Goal: Check status: Check status

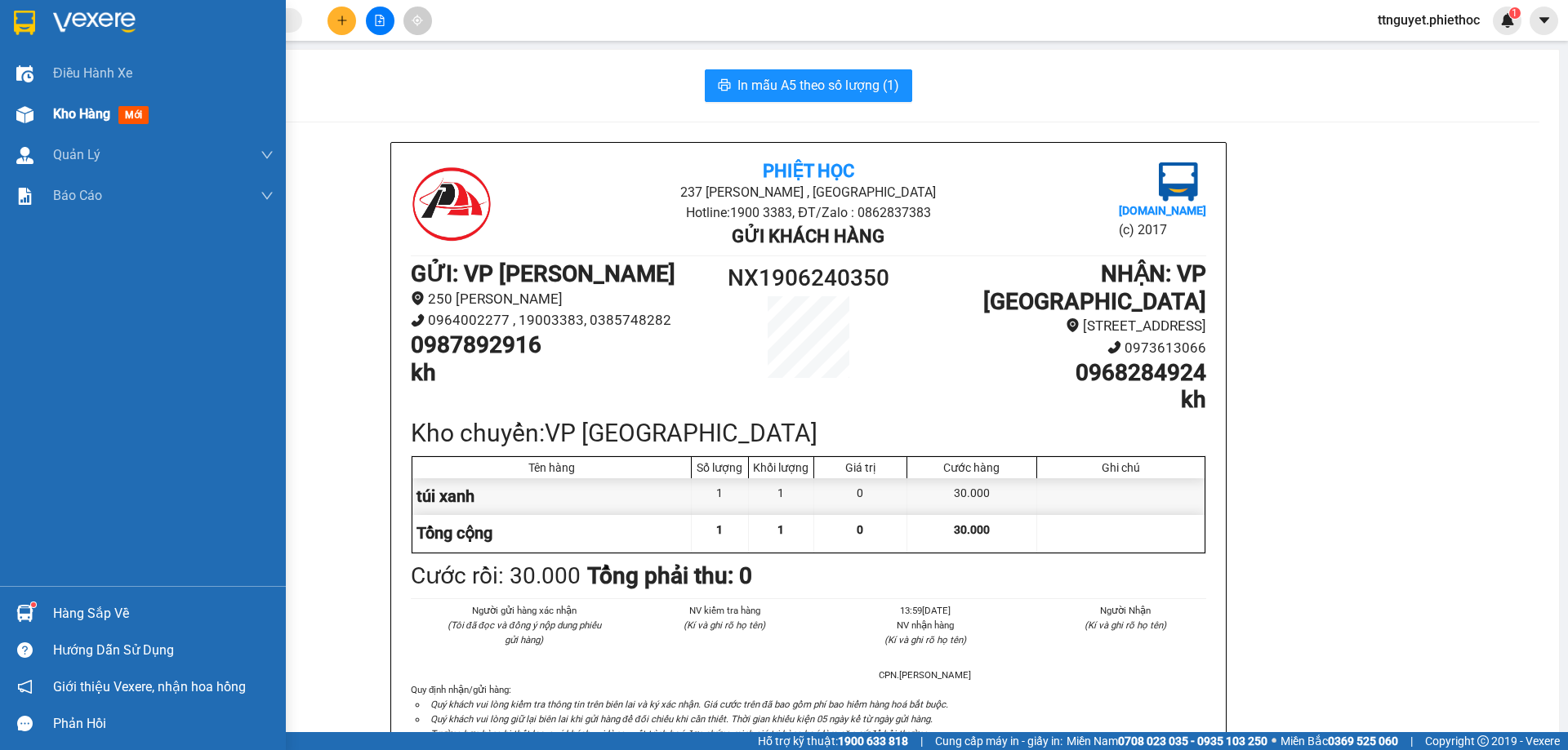
click at [24, 118] on img at bounding box center [25, 114] width 18 height 18
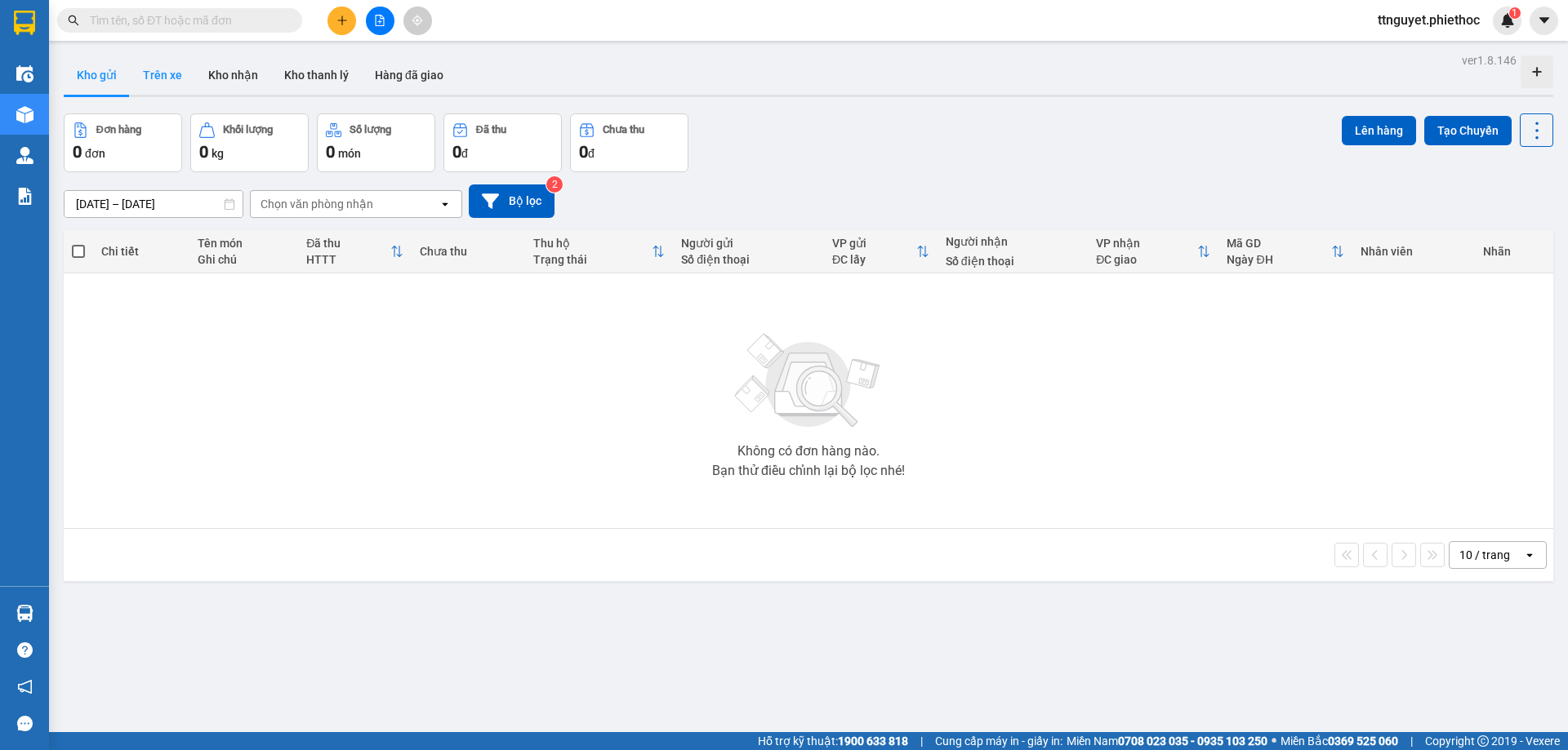
click at [170, 79] on button "Trên xe" at bounding box center [162, 75] width 65 height 40
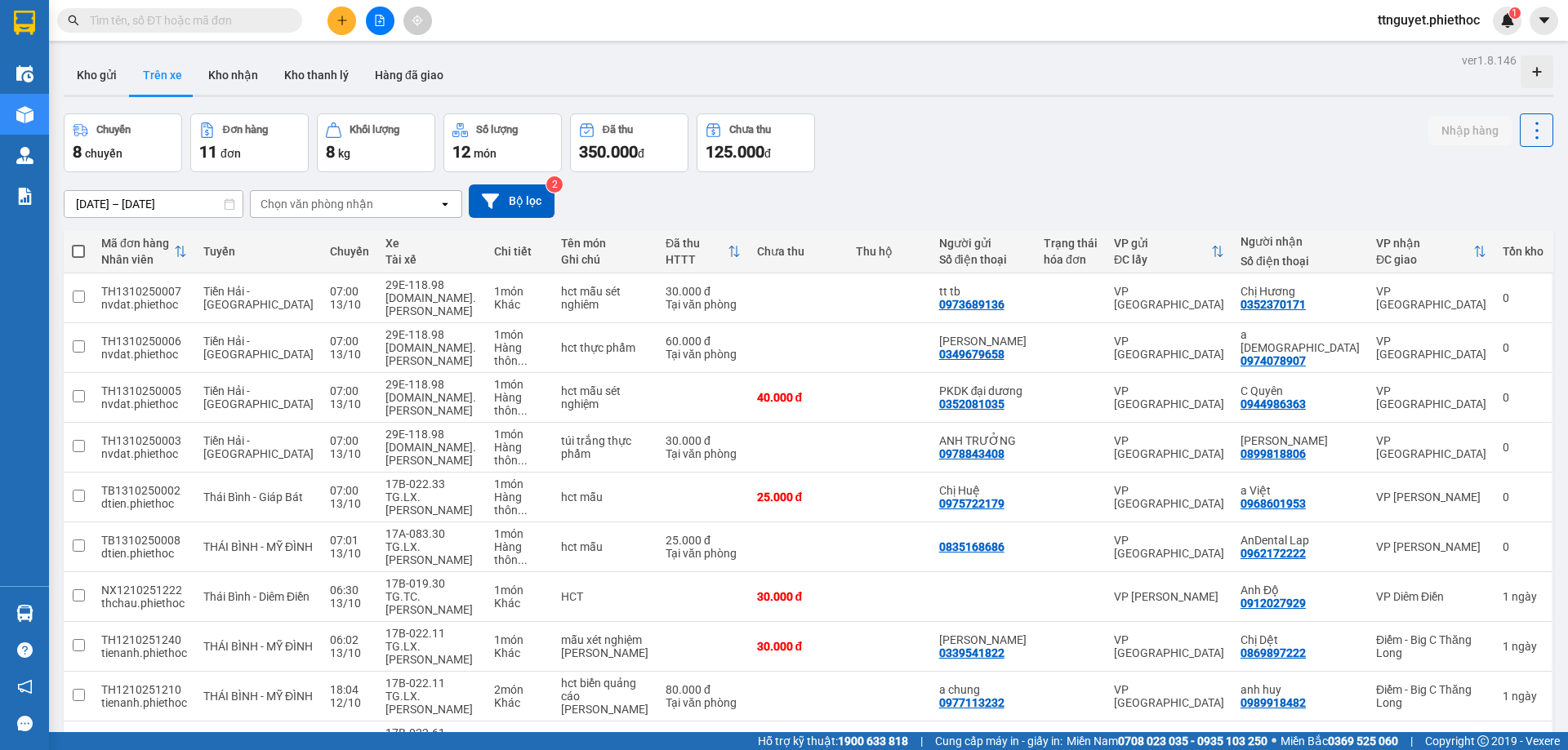
click at [357, 203] on div "Chọn văn phòng nhận" at bounding box center [317, 205] width 112 height 17
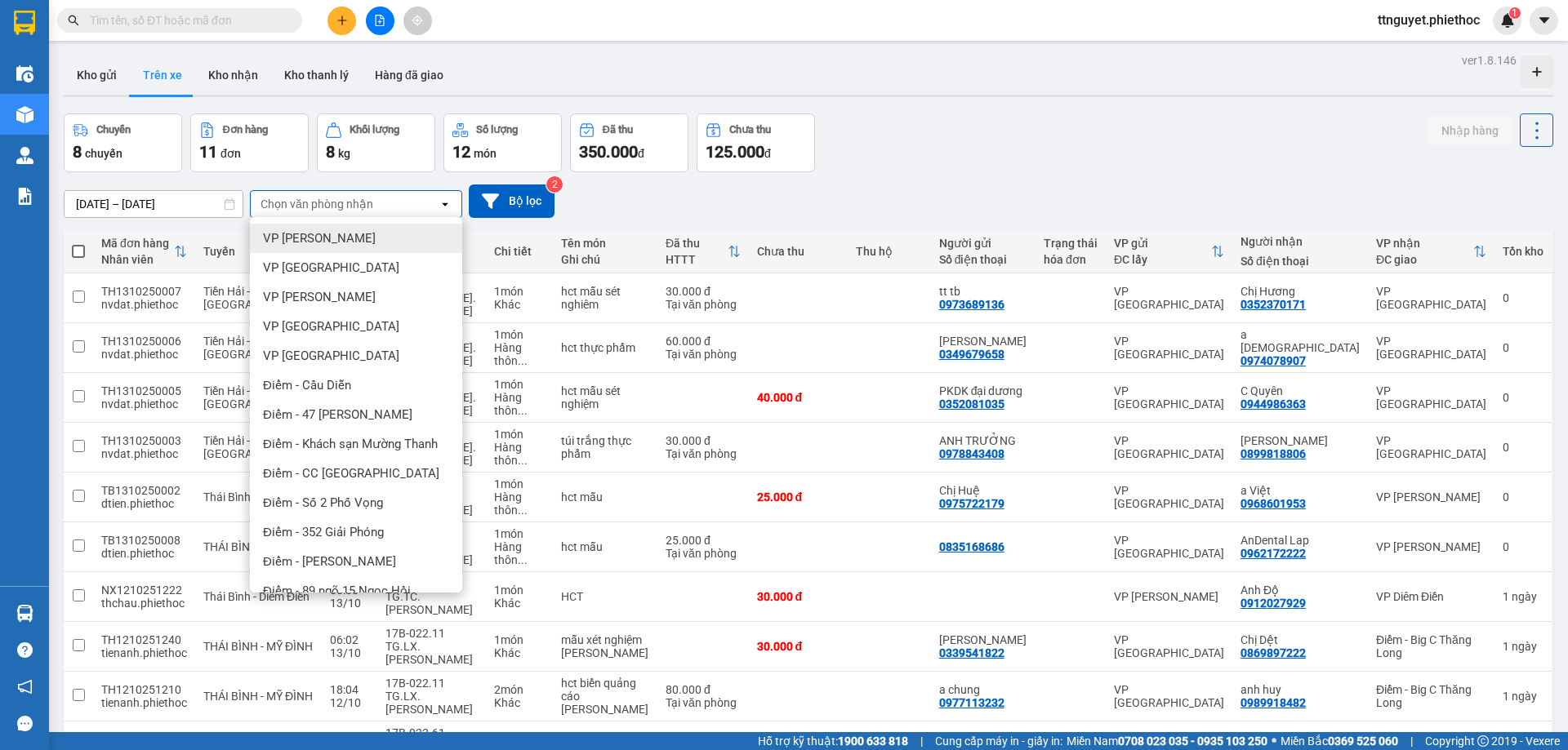
click at [337, 252] on div "VP [PERSON_NAME]" at bounding box center [356, 239] width 212 height 29
